Goal: Information Seeking & Learning: Learn about a topic

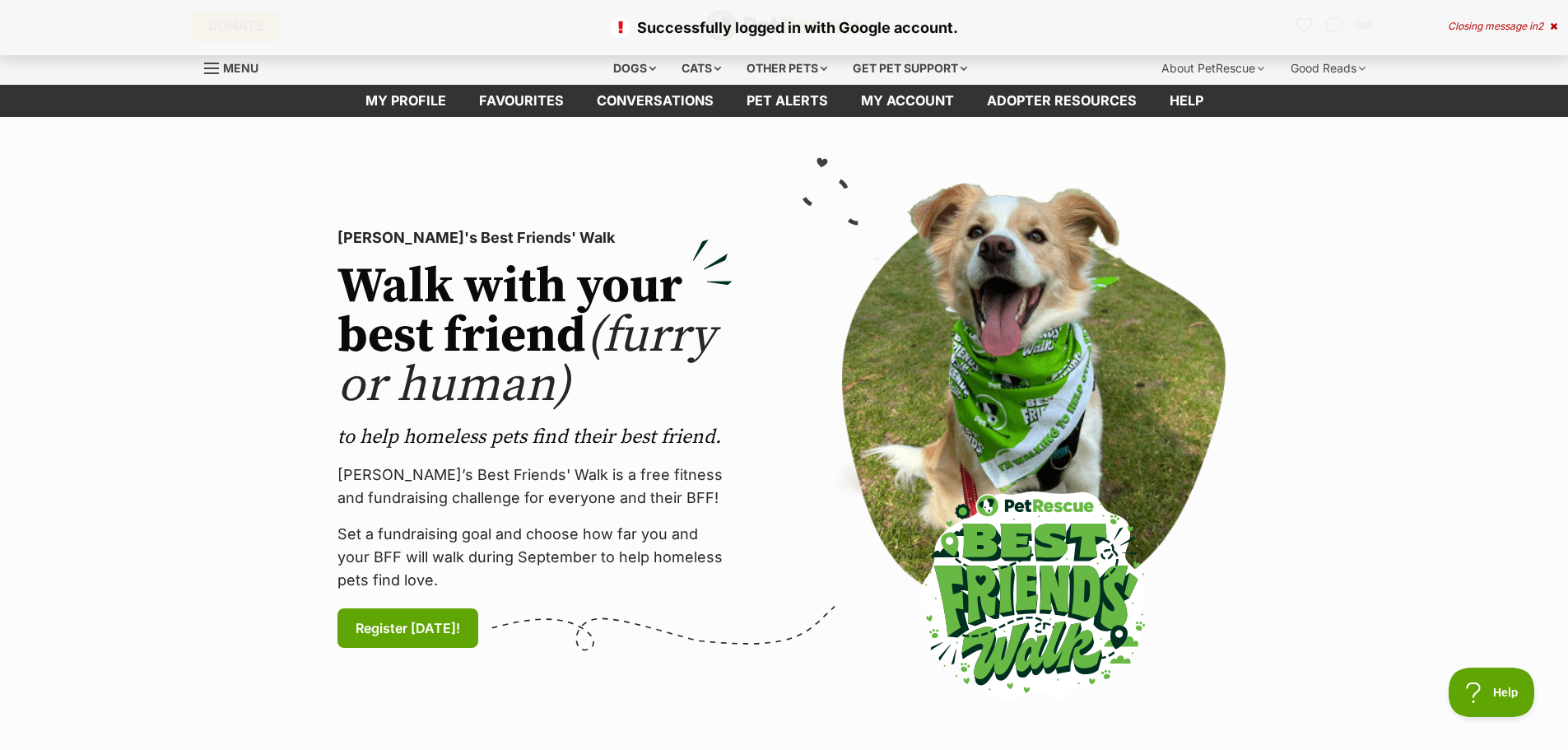
click at [1305, 27] on p "Successfully logged in with Google account." at bounding box center [783, 27] width 1535 height 22
click at [1555, 21] on icon at bounding box center [1554, 26] width 7 height 10
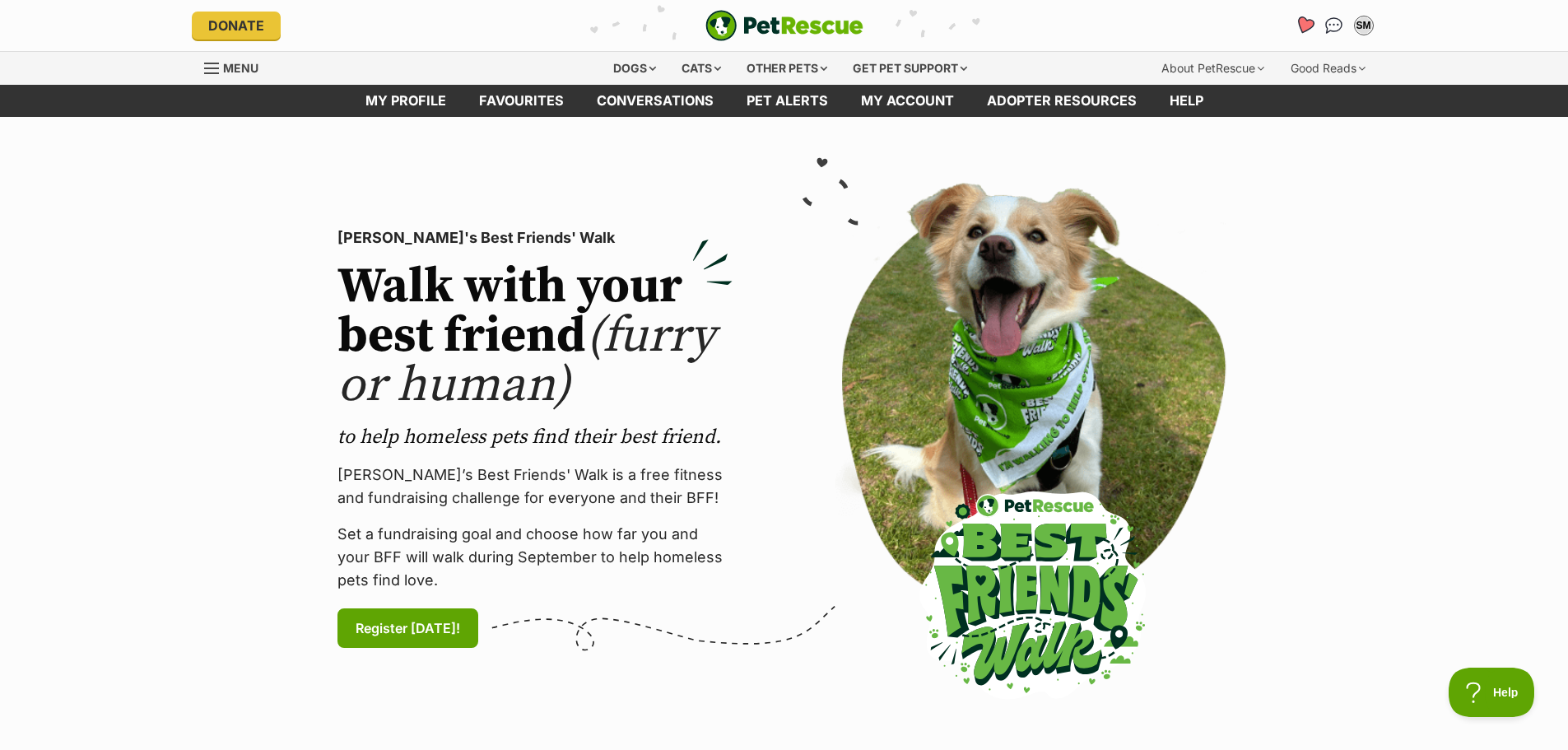
click at [1302, 25] on icon "Favourites" at bounding box center [1304, 24] width 20 height 19
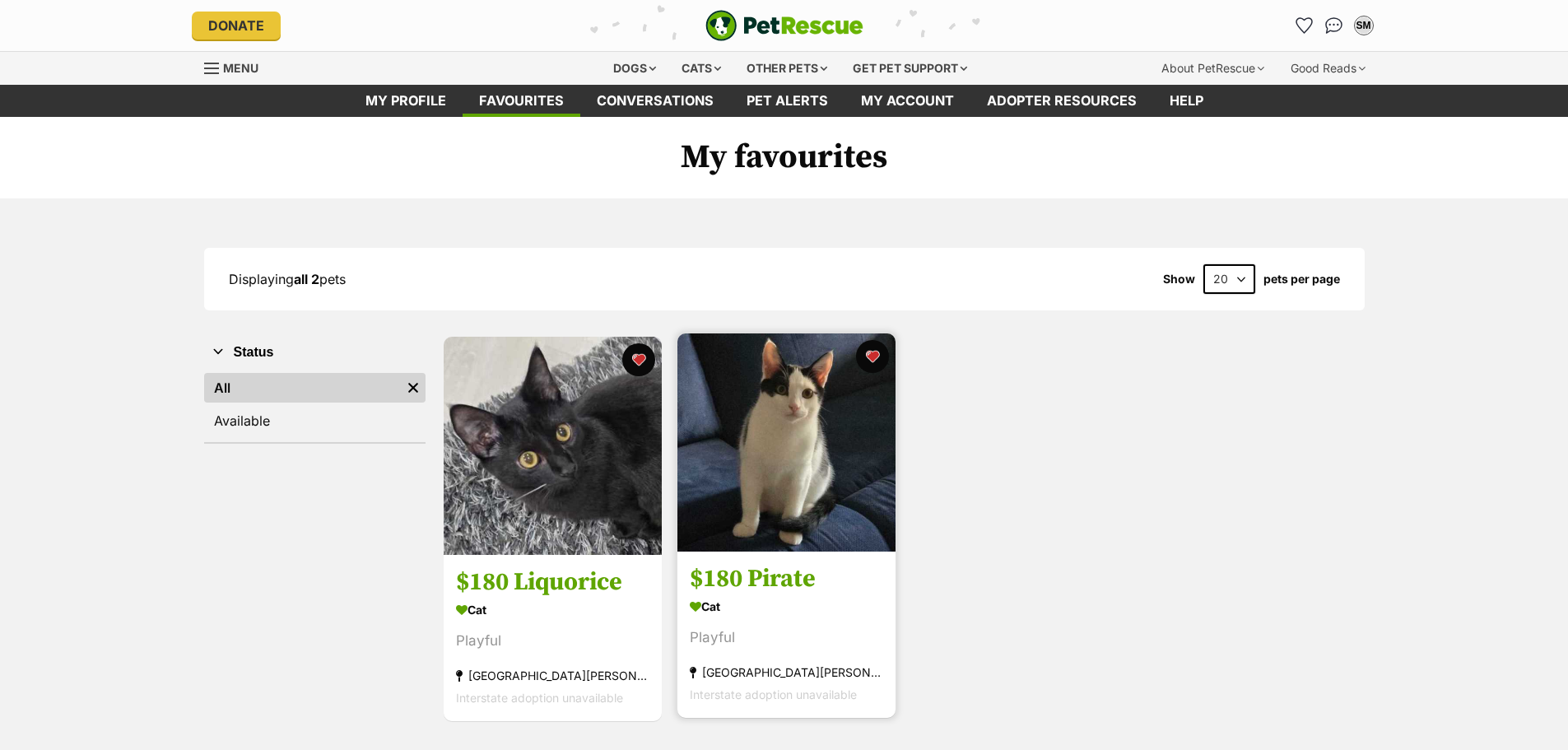
click at [764, 485] on img at bounding box center [787, 442] width 218 height 218
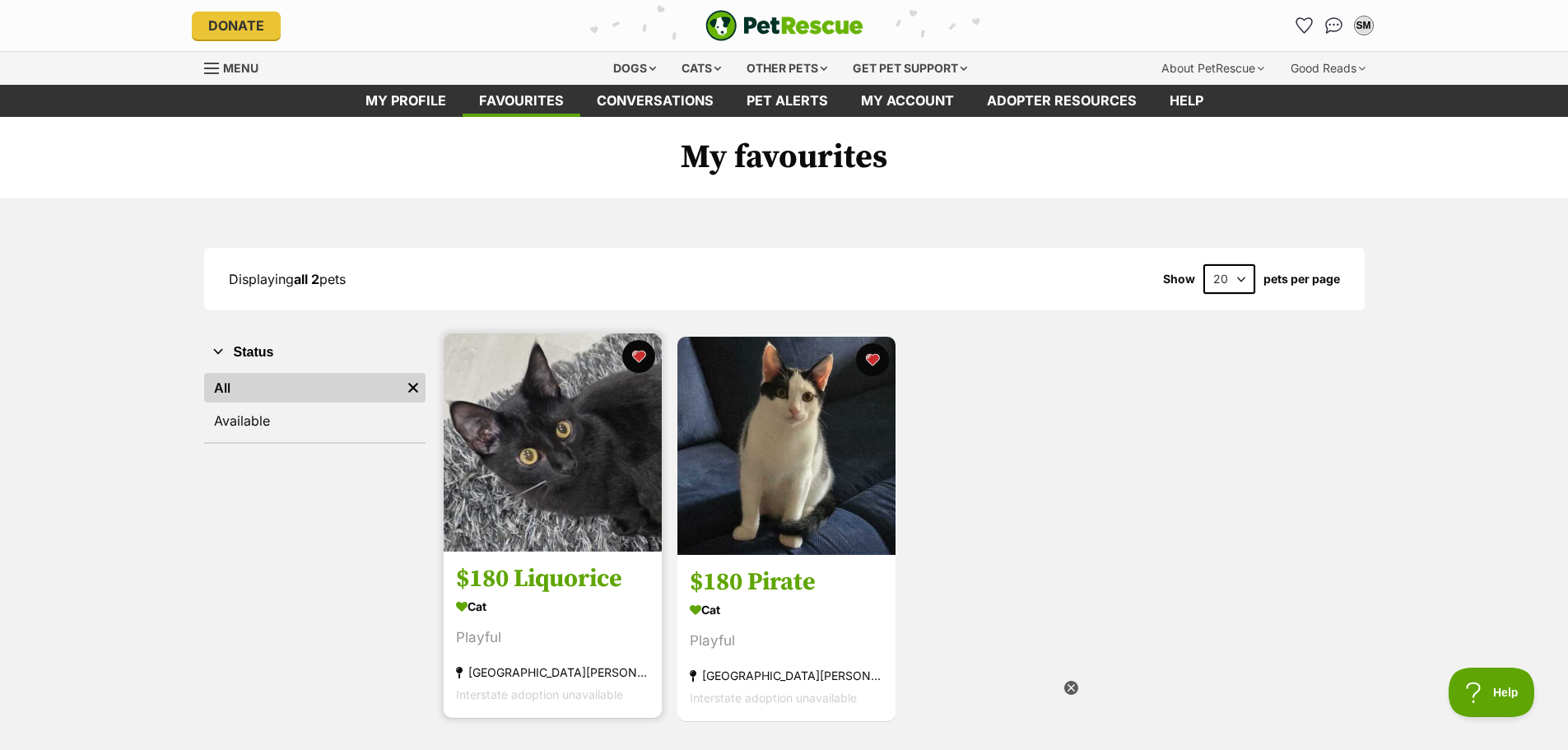
click at [556, 587] on h3 "$180 Liquorice" at bounding box center [552, 579] width 193 height 31
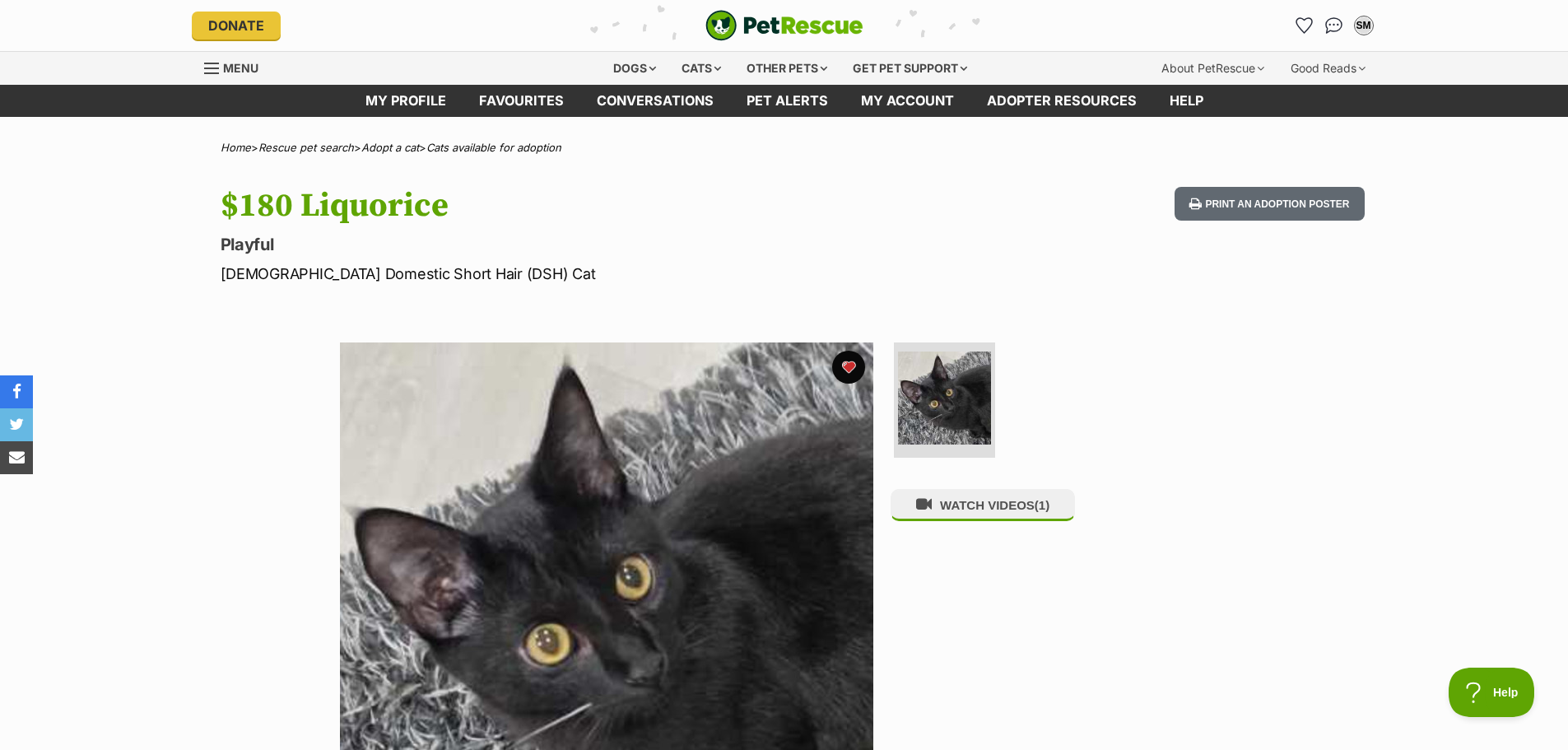
click at [749, 20] on img "PetRescue" at bounding box center [784, 25] width 158 height 31
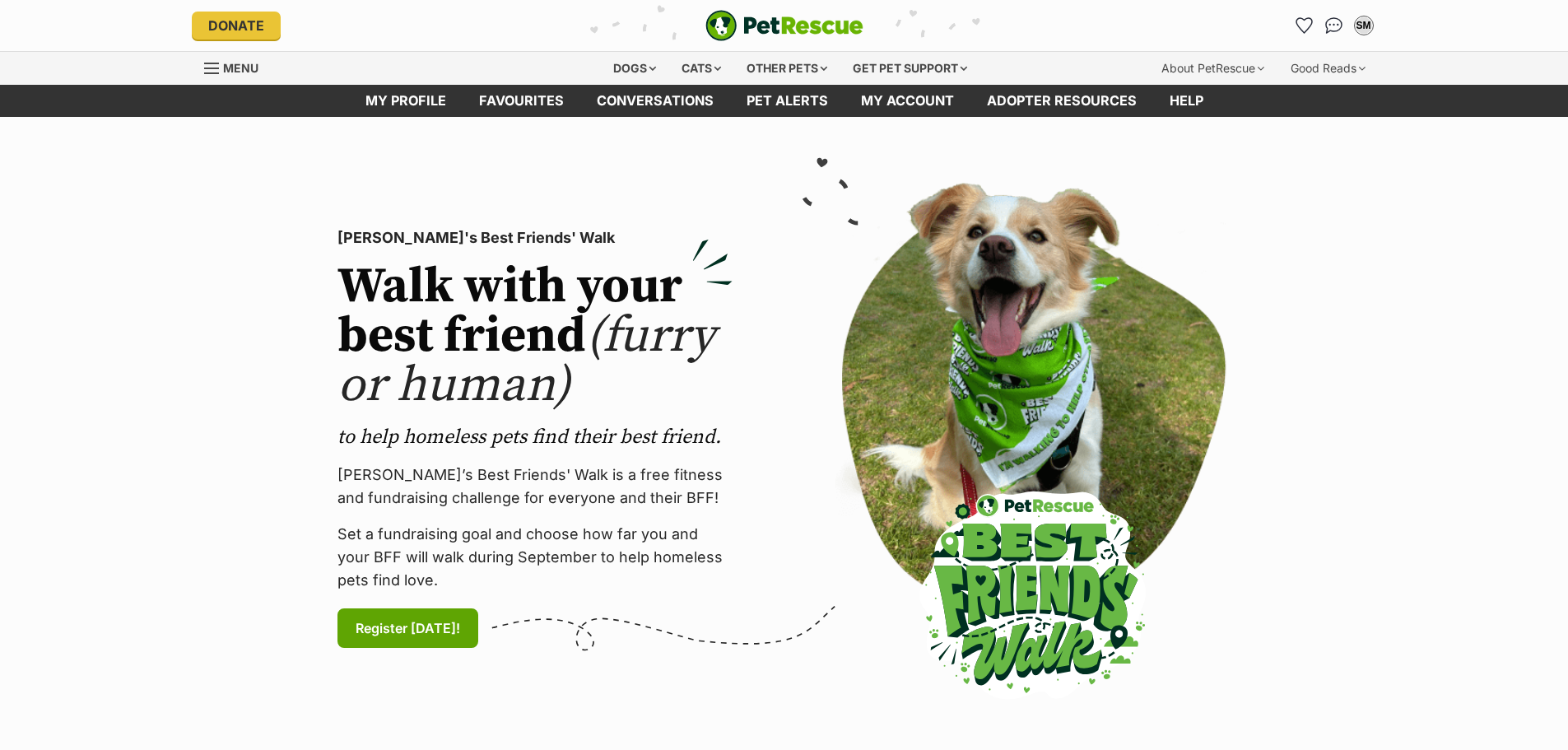
click at [707, 63] on div "Cats" at bounding box center [702, 68] width 63 height 33
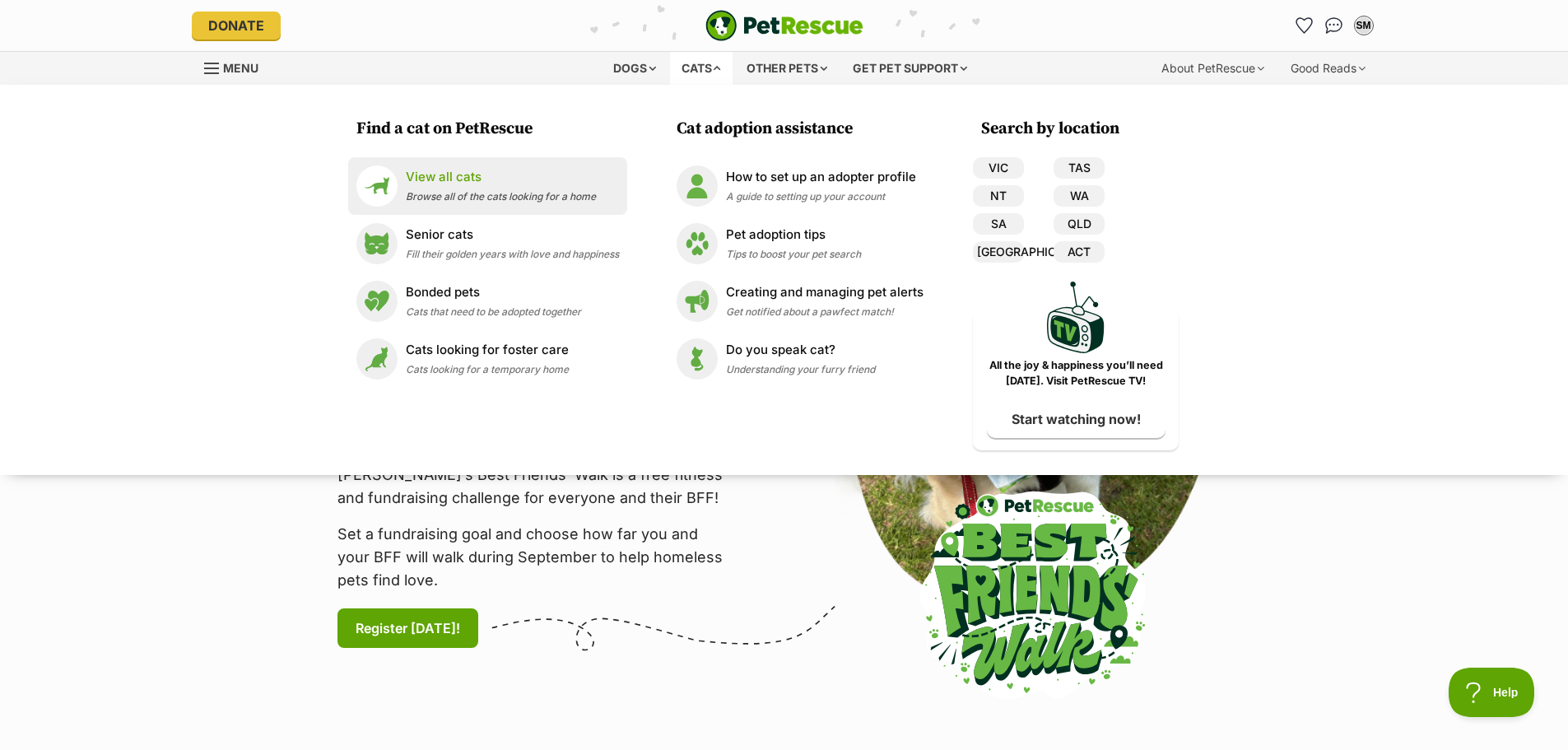
click at [433, 177] on p "View all cats" at bounding box center [501, 177] width 190 height 19
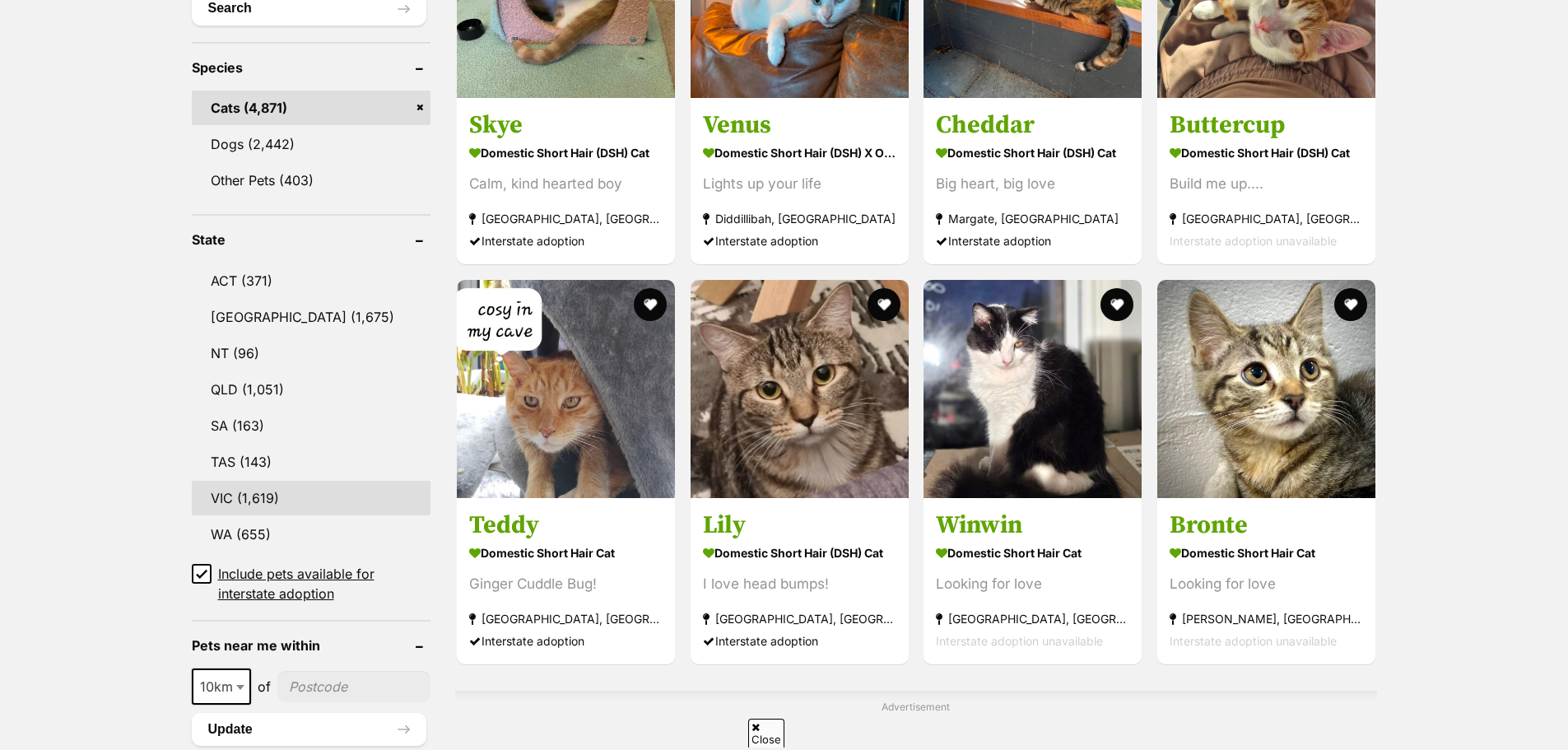
click at [298, 495] on link "VIC (1,619)" at bounding box center [312, 498] width 240 height 35
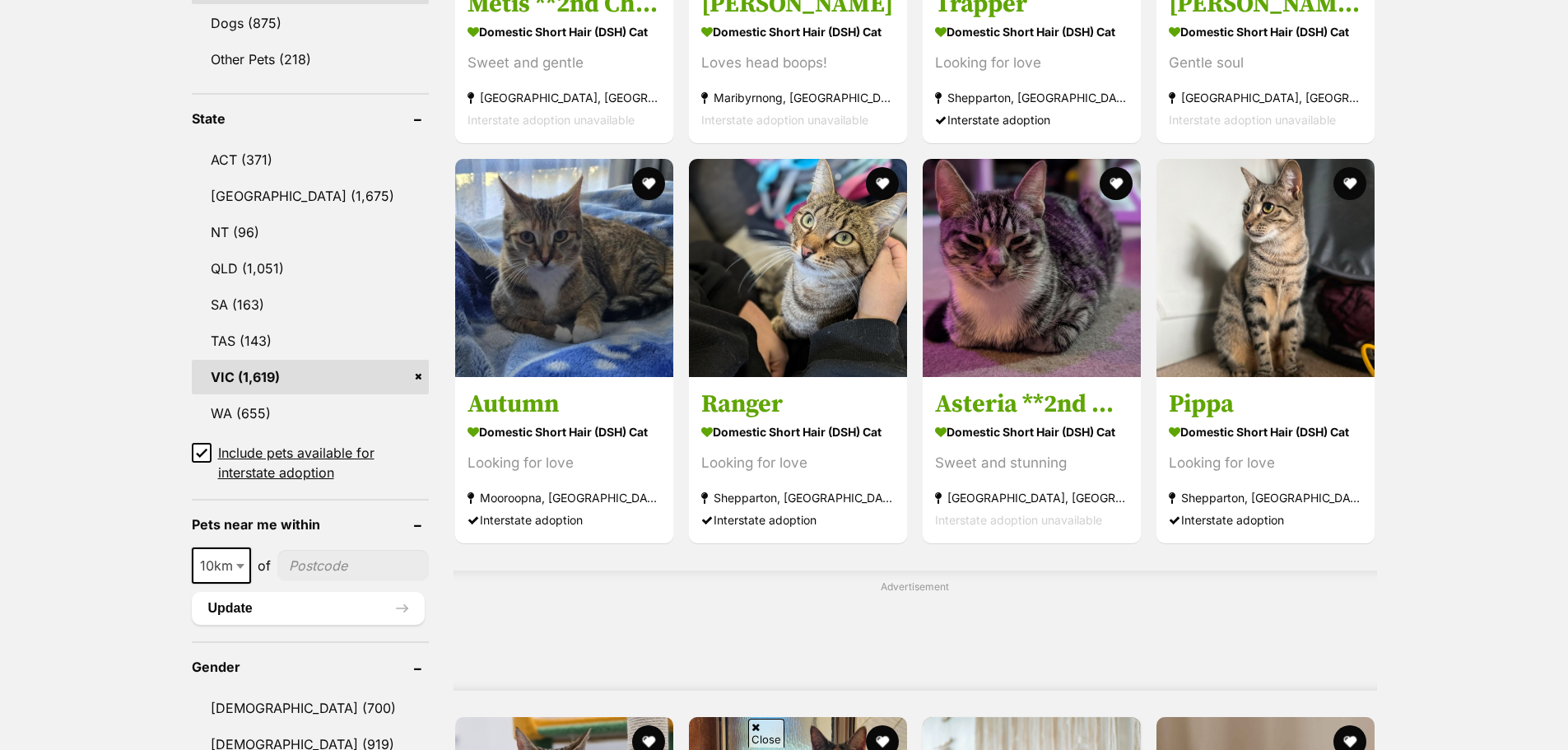
scroll to position [988, 0]
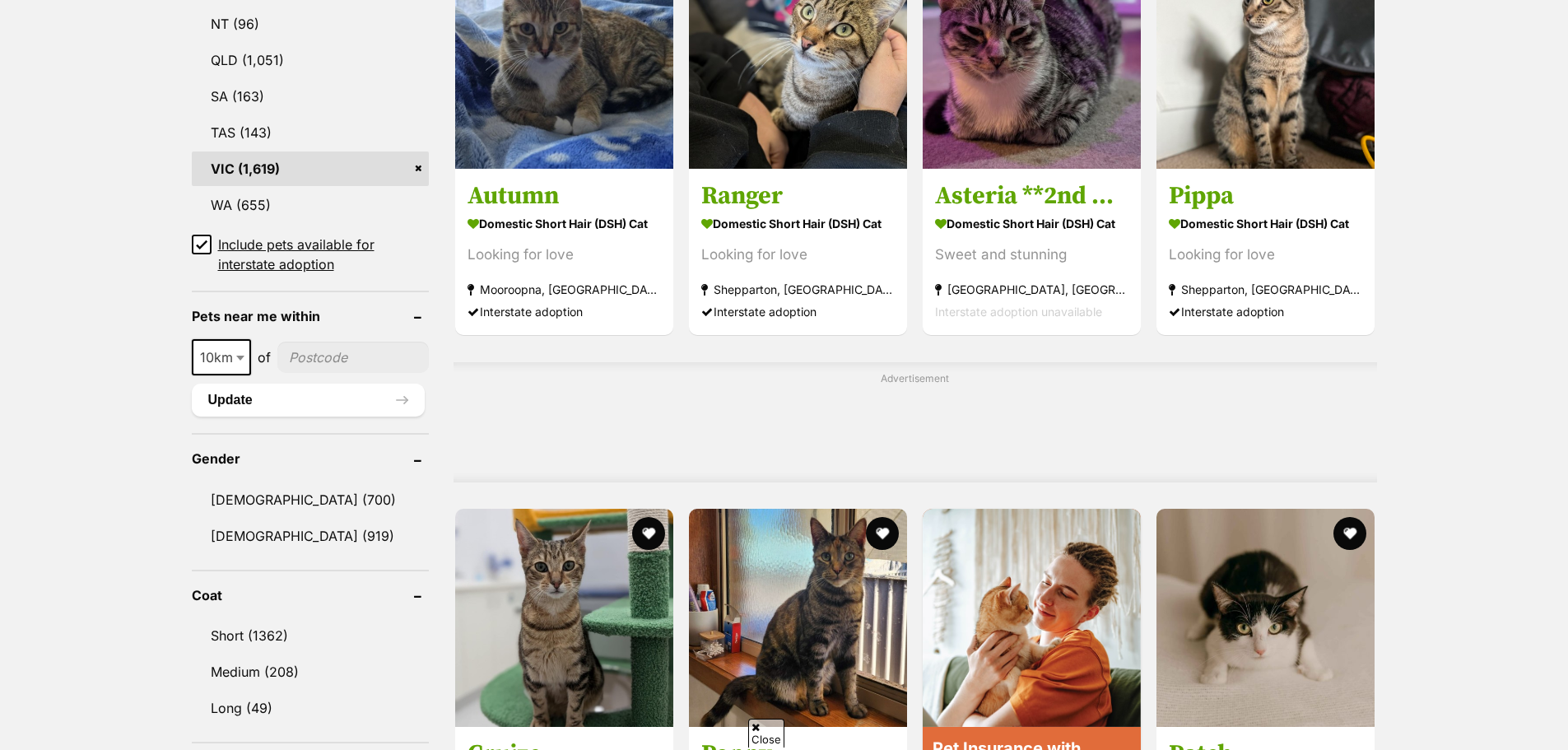
click at [345, 351] on input"] "postcode" at bounding box center [353, 357] width 152 height 31
type input"] "3023"
click at [326, 394] on button "Update" at bounding box center [309, 400] width 234 height 33
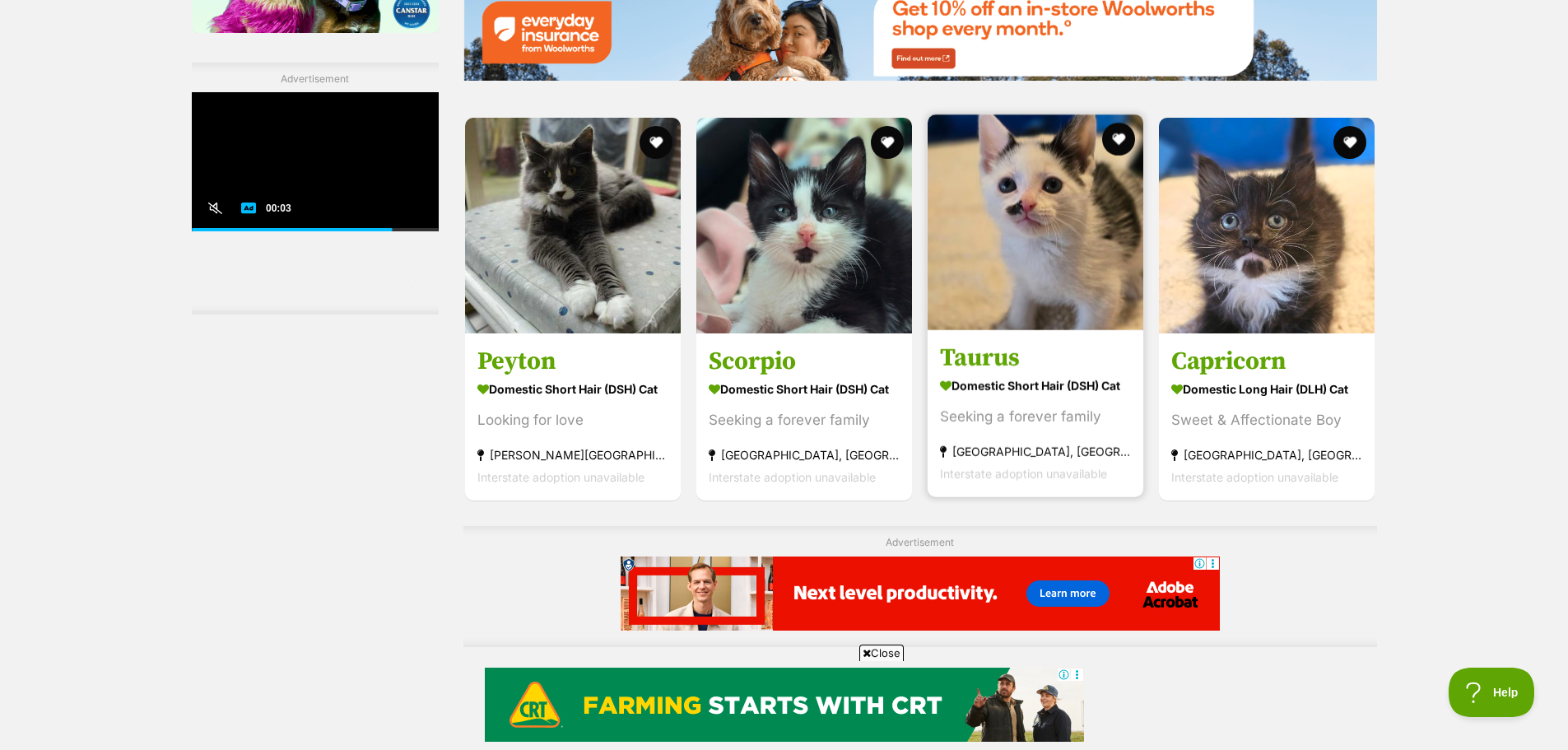
scroll to position [2634, 0]
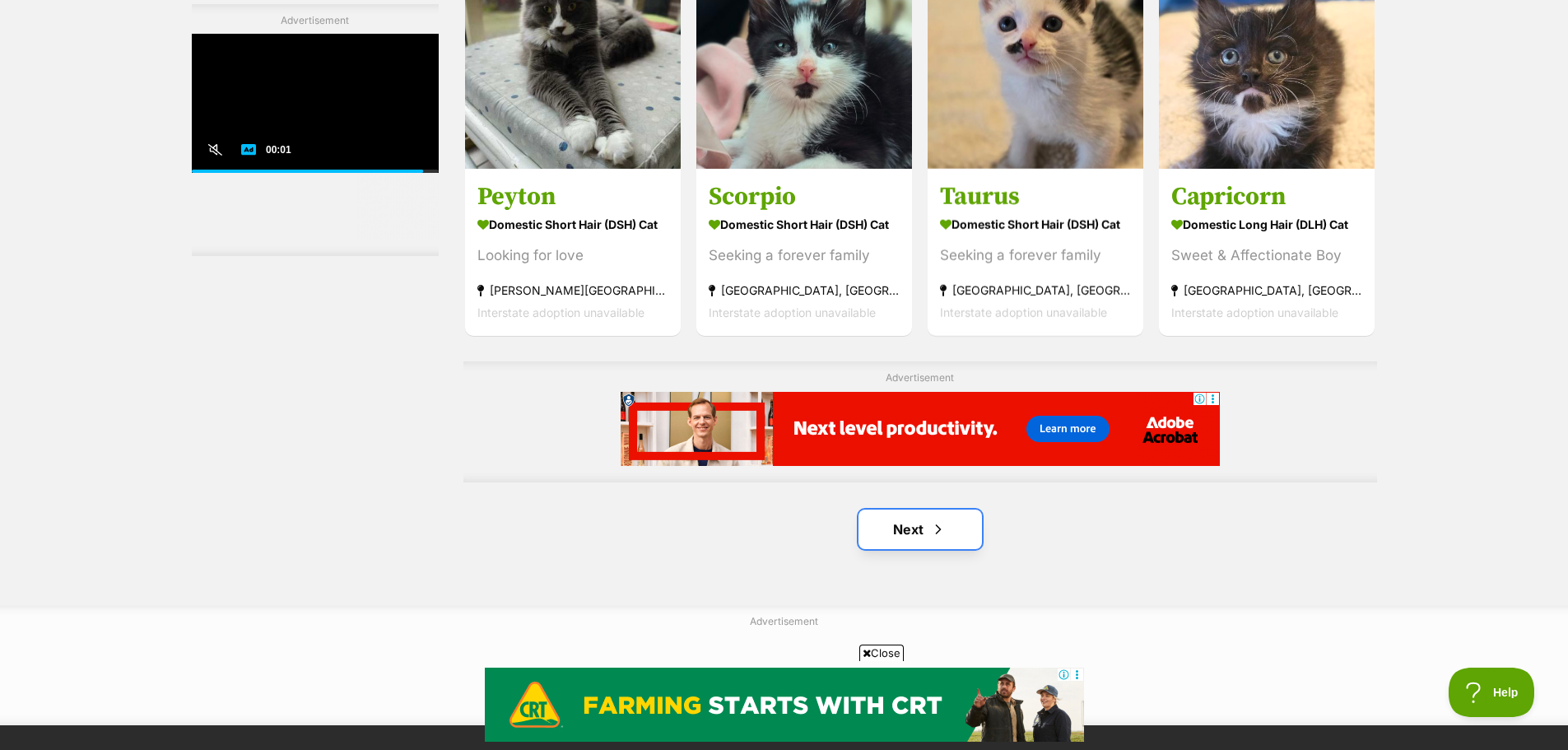
click at [957, 527] on link "Next" at bounding box center [920, 529] width 123 height 39
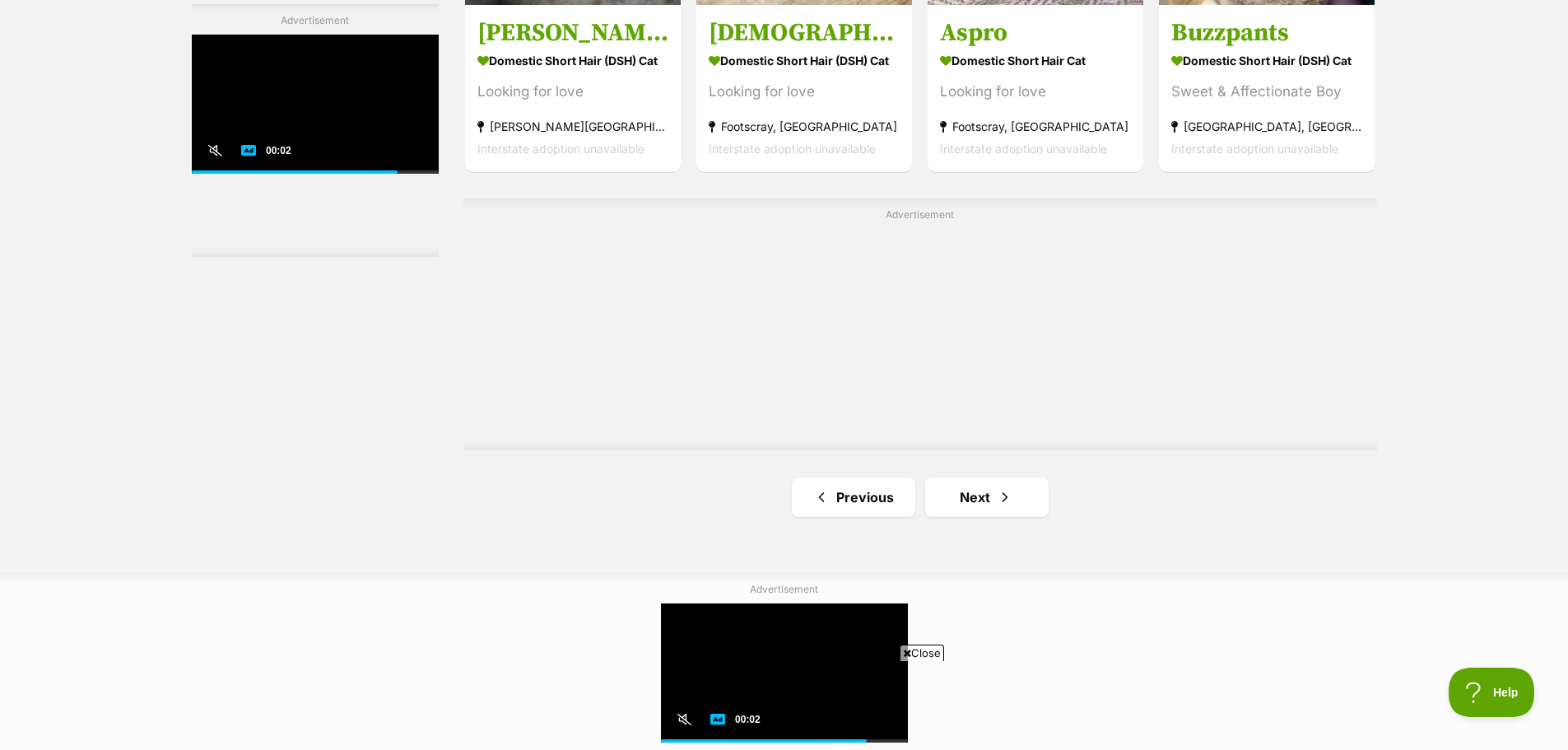
scroll to position [2799, 0]
click at [983, 496] on link "Next" at bounding box center [987, 496] width 123 height 39
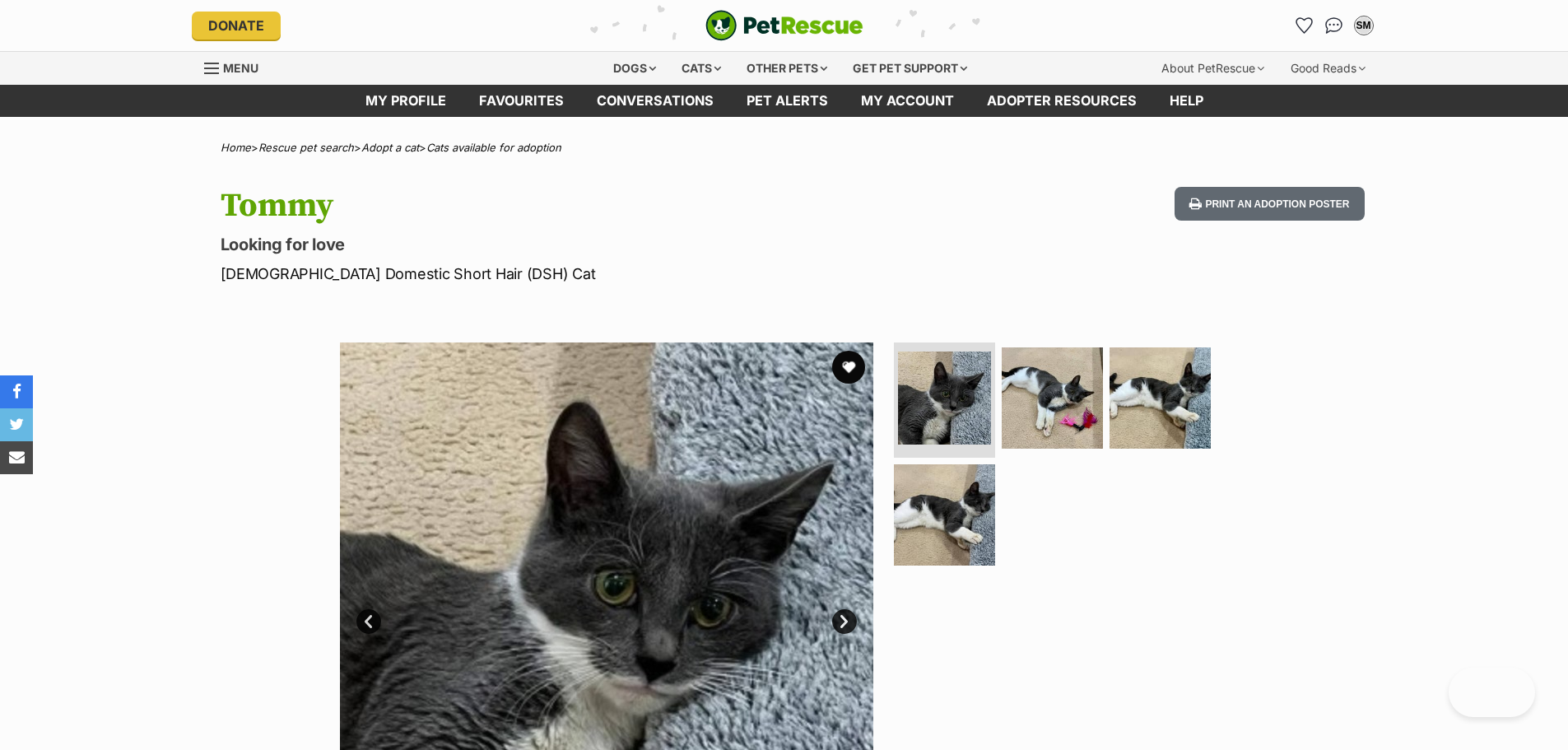
click at [1050, 317] on section "Available 1 of 4 images 1 of 4 images 1 of 4 images 1 of 4 images Next Prev 1 2…" at bounding box center [785, 596] width 939 height 558
click at [1182, 345] on img at bounding box center [1160, 398] width 106 height 106
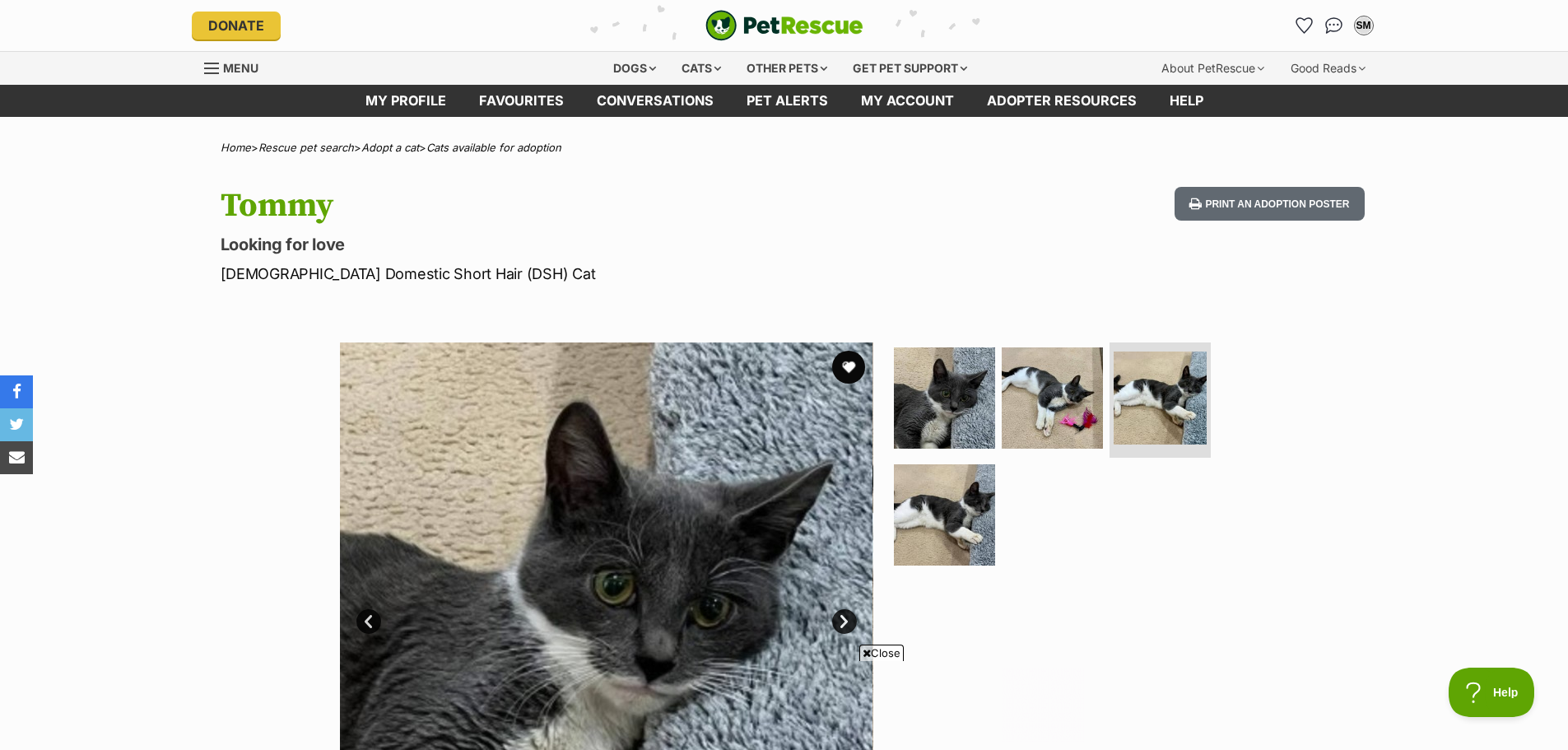
click at [927, 417] on ul at bounding box center [1059, 459] width 338 height 234
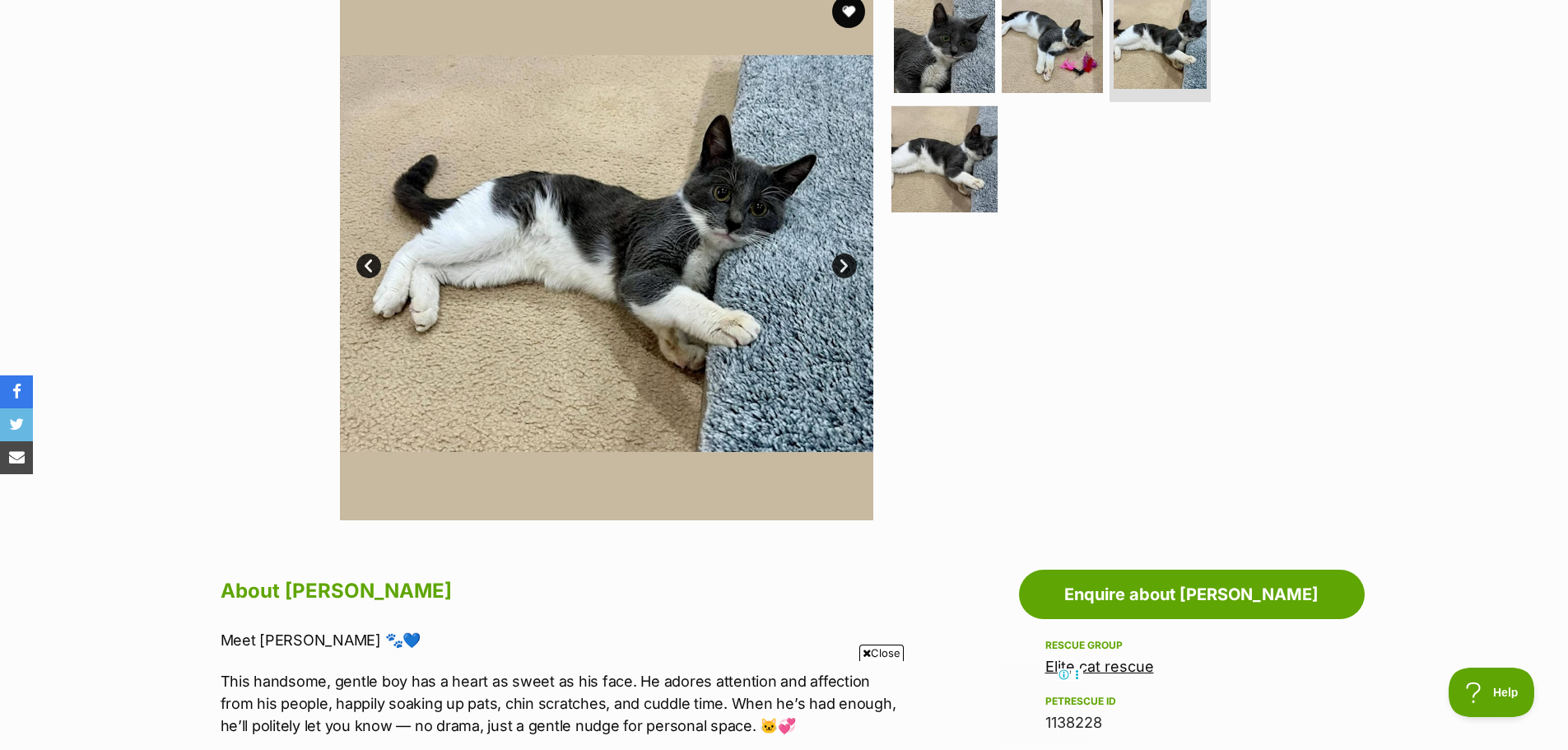
scroll to position [247, 0]
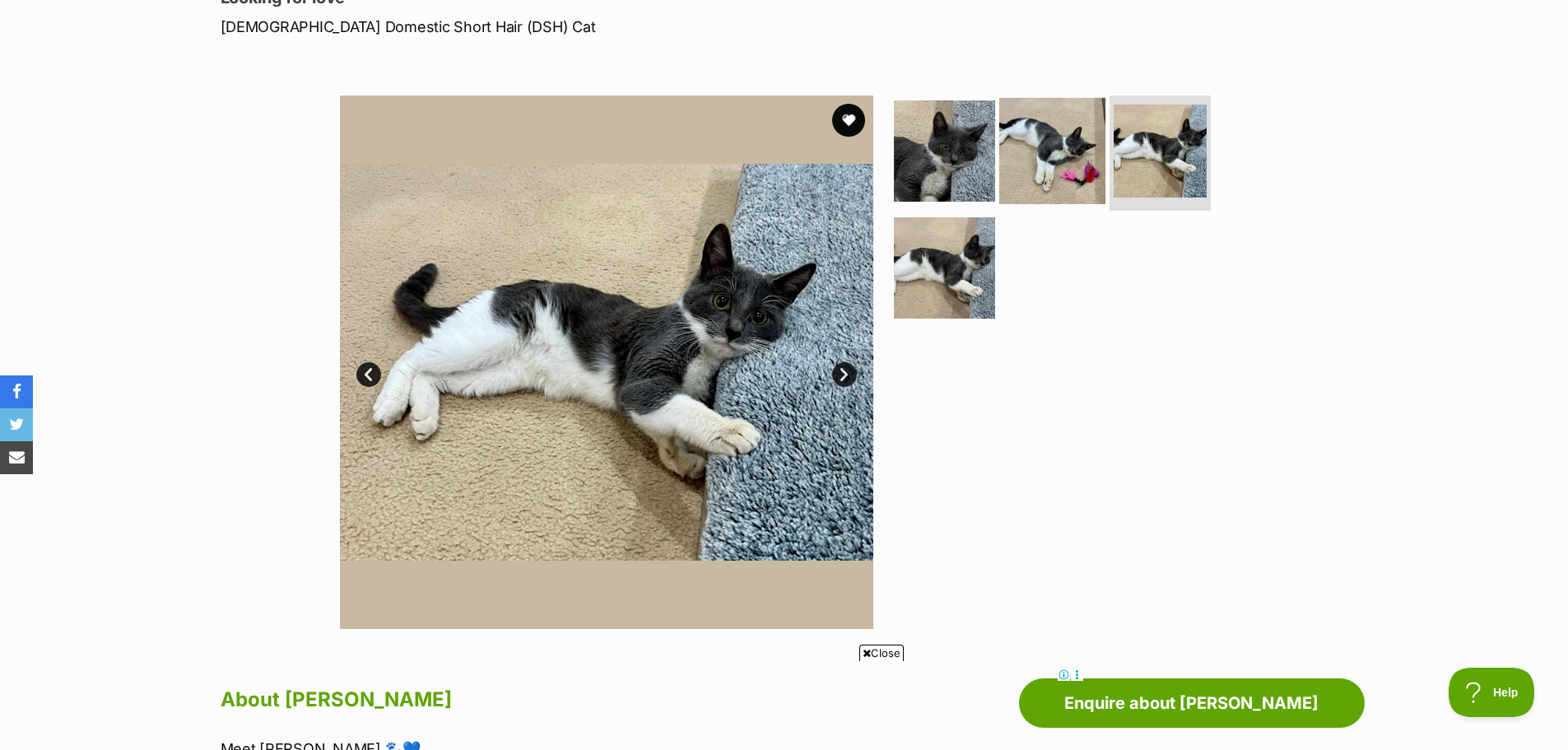
click at [1066, 143] on img at bounding box center [1052, 151] width 106 height 106
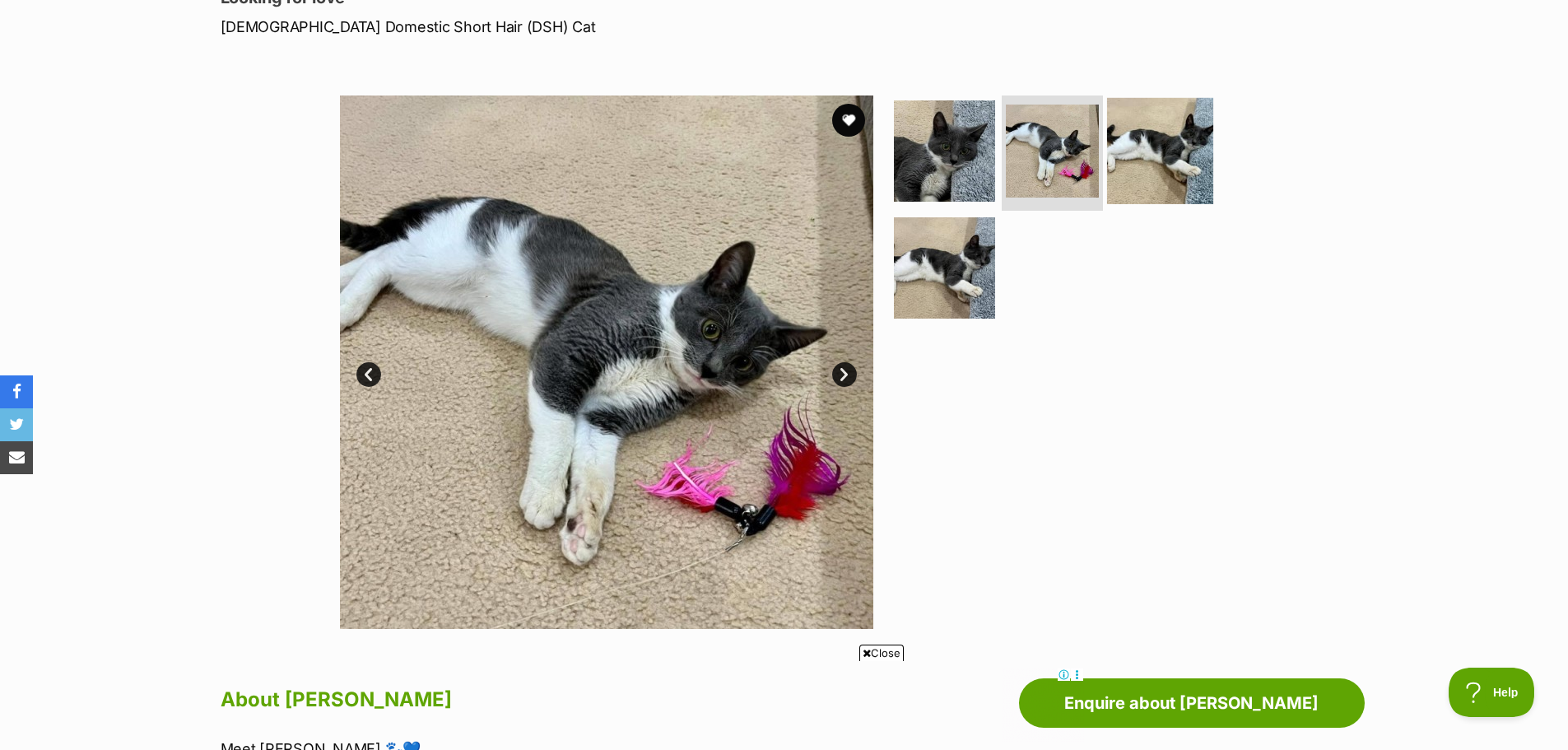
click at [1171, 152] on img at bounding box center [1160, 151] width 106 height 106
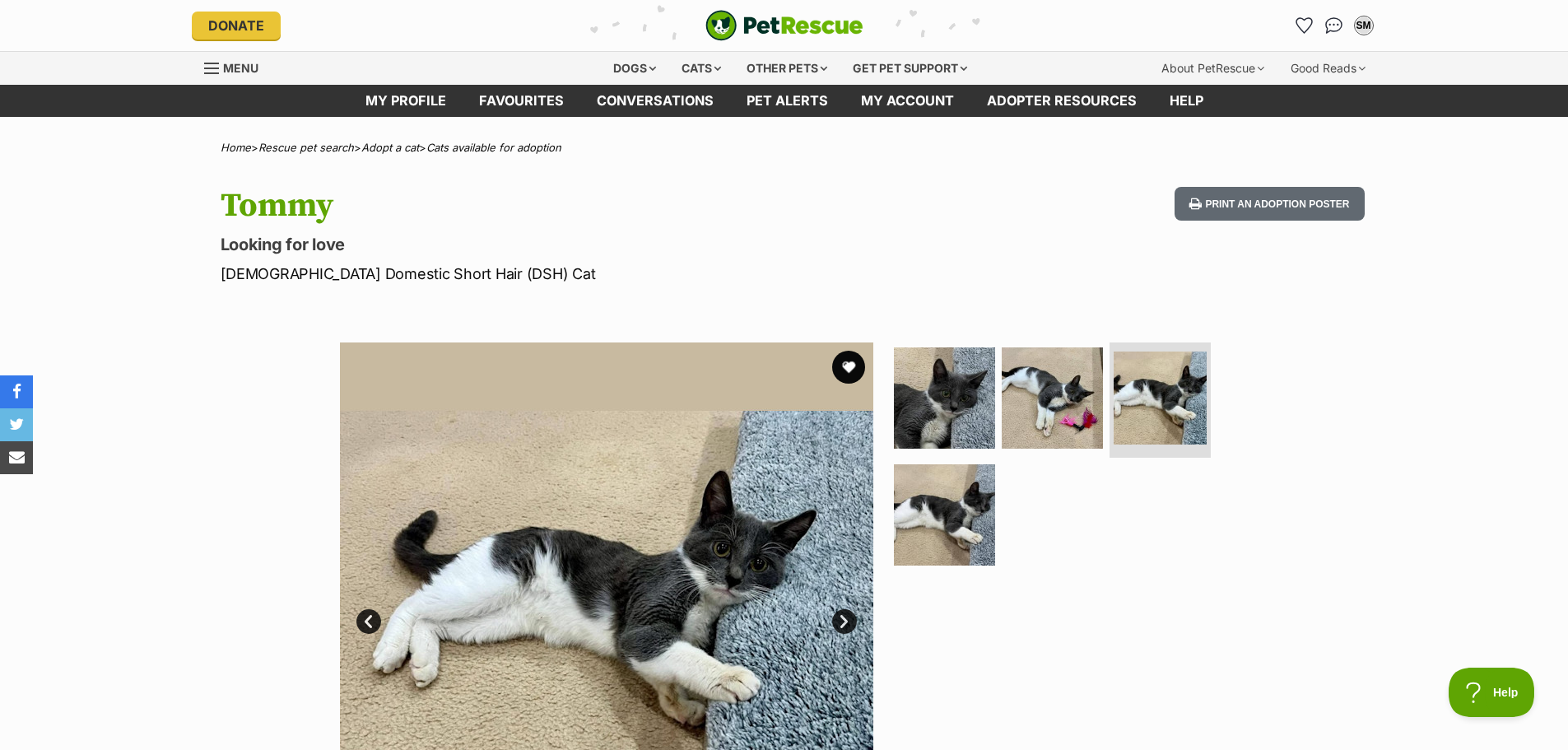
scroll to position [0, 0]
click at [805, 29] on img "PetRescue" at bounding box center [784, 25] width 158 height 31
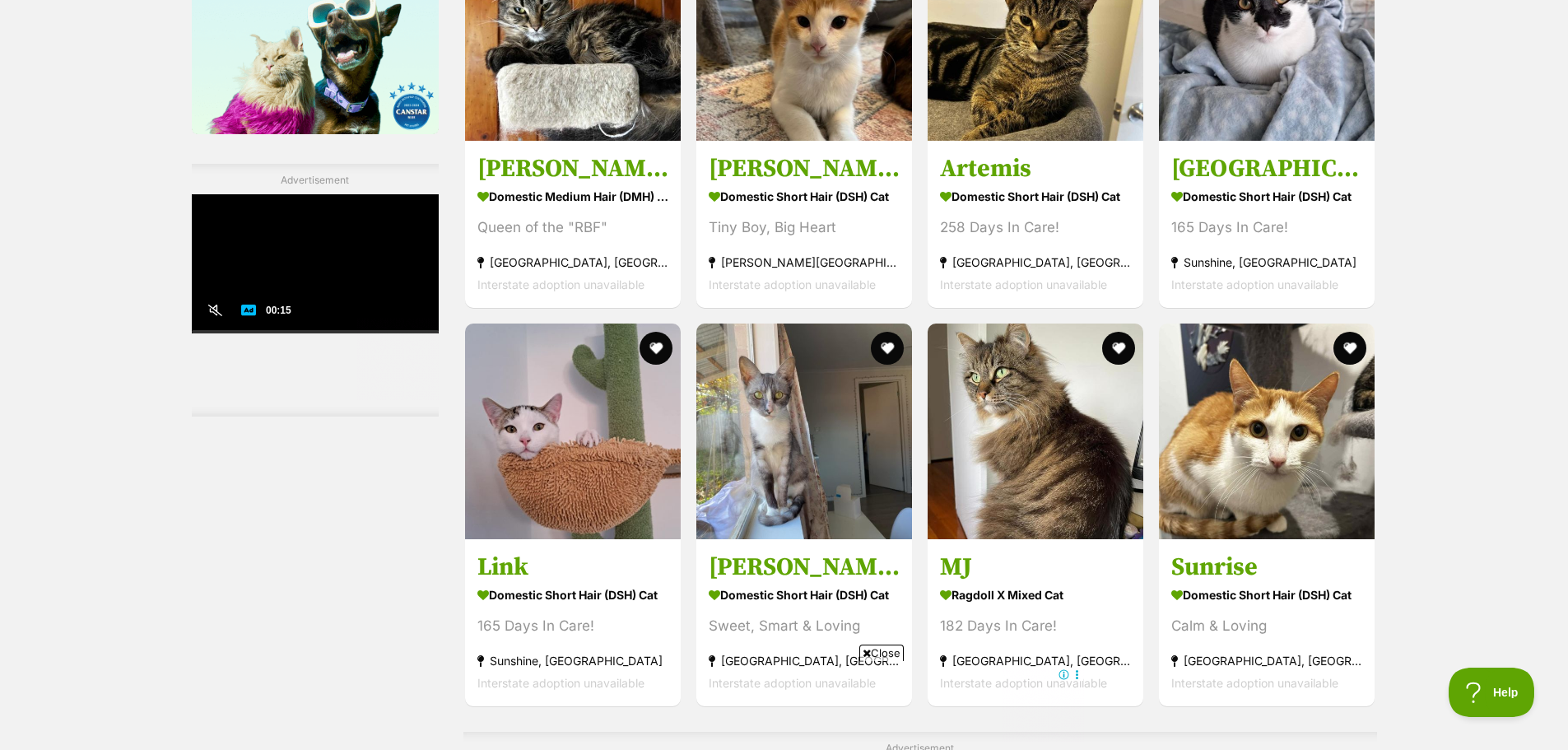
scroll to position [2697, 0]
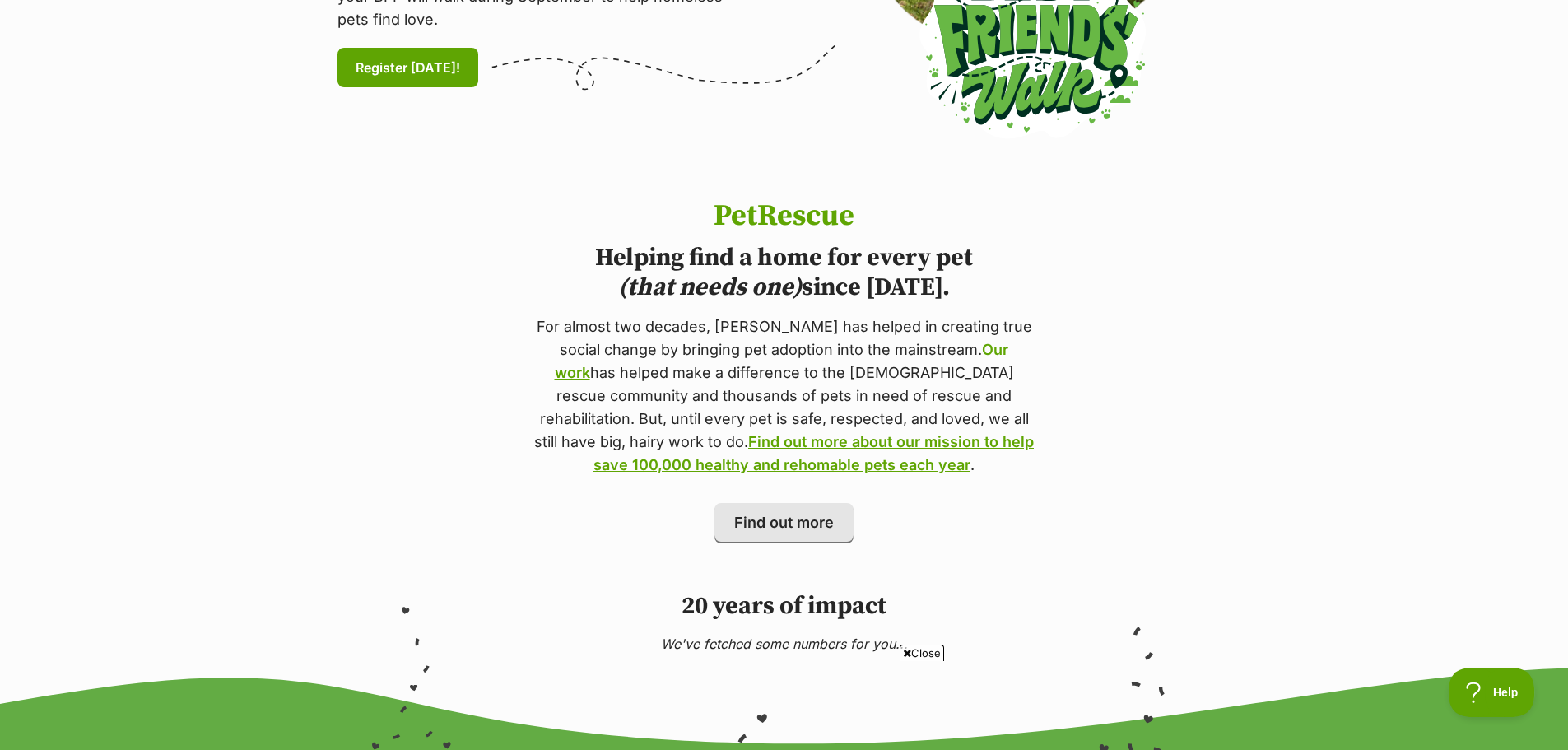
scroll to position [741, 0]
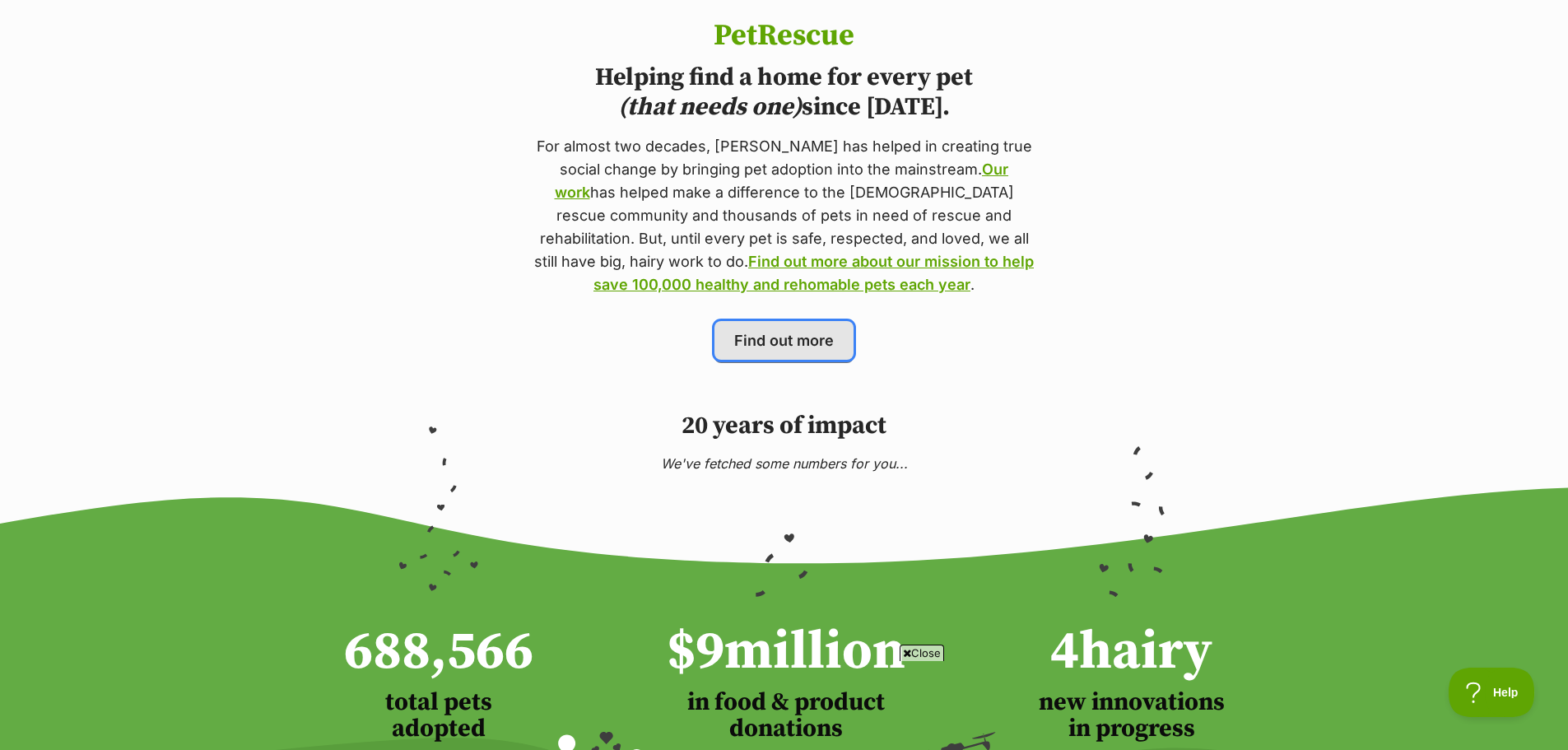
click at [767, 338] on span "Find out more" at bounding box center [783, 340] width 99 height 22
